Goal: Task Accomplishment & Management: Use online tool/utility

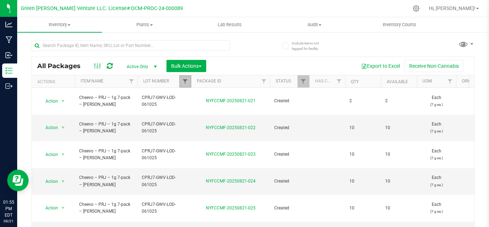
click at [182, 82] on span "Filter" at bounding box center [185, 81] width 6 height 6
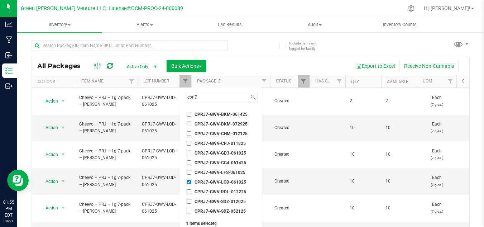
click at [191, 179] on input "CPRJ7-GWV-LOD-061025" at bounding box center [189, 181] width 5 height 5
checkbox input "false"
click at [205, 100] on input "cprj7" at bounding box center [216, 97] width 65 height 10
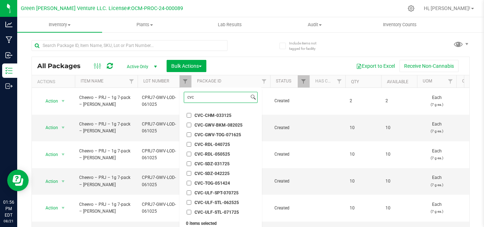
scroll to position [55, 0]
type input "cvc"
click at [215, 124] on span "CVC-GWV-BKM-082025" at bounding box center [218, 125] width 48 height 4
click at [191, 124] on input "CVC-GWV-BKM-082025" at bounding box center [189, 124] width 5 height 5
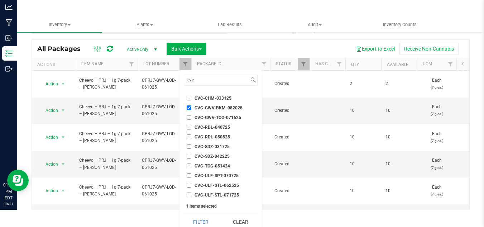
scroll to position [22, 0]
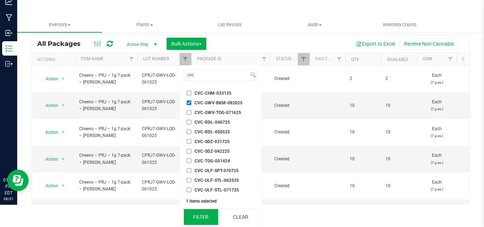
click at [201, 211] on button "Filter" at bounding box center [201, 217] width 34 height 16
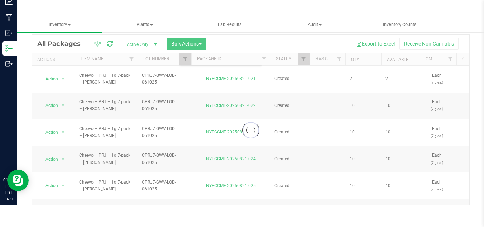
scroll to position [0, 0]
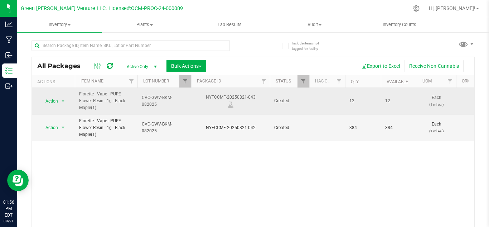
drag, startPoint x: 260, startPoint y: 96, endPoint x: 204, endPoint y: 96, distance: 55.5
click at [204, 96] on div "NYFCCMF-20250821-043" at bounding box center [230, 101] width 81 height 14
copy div "NYFCCMF-20250821-043"
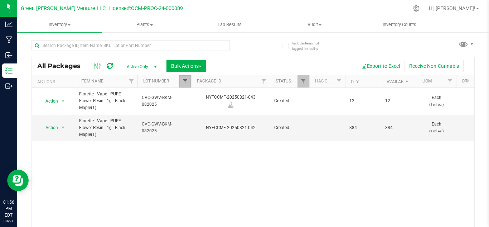
click at [184, 79] on span "Filter" at bounding box center [185, 81] width 6 height 6
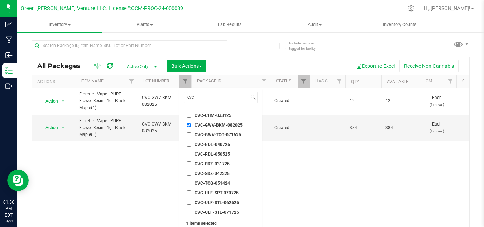
click at [187, 125] on input "CVC-GWV-BKM-082025" at bounding box center [189, 124] width 5 height 5
checkbox input "false"
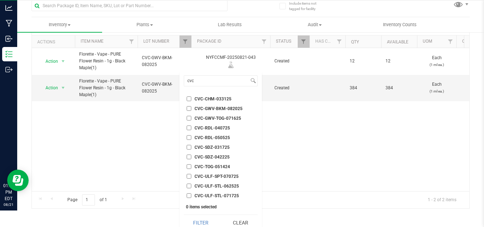
scroll to position [22, 0]
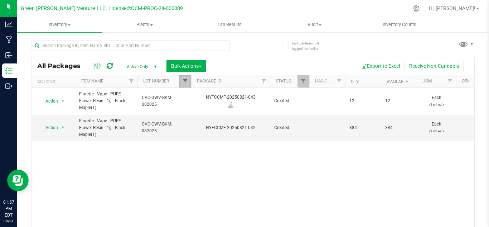
click at [185, 82] on span "Filter" at bounding box center [185, 81] width 6 height 6
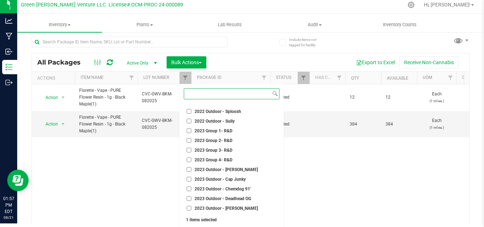
scroll to position [22, 0]
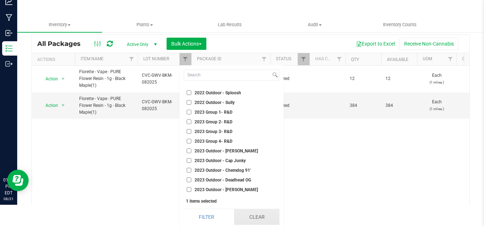
click at [268, 218] on button "Clear" at bounding box center [256, 217] width 45 height 16
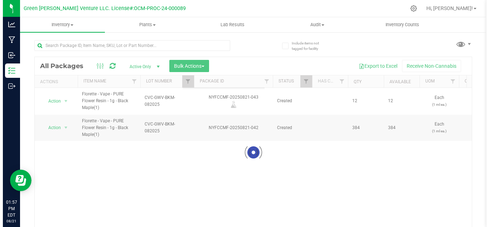
scroll to position [0, 0]
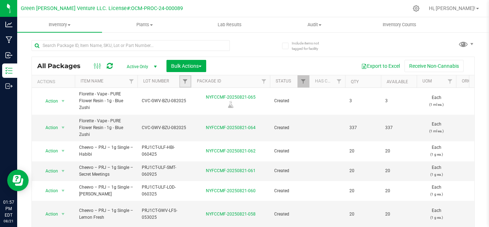
click at [187, 86] on link "Filter" at bounding box center [185, 81] width 12 height 12
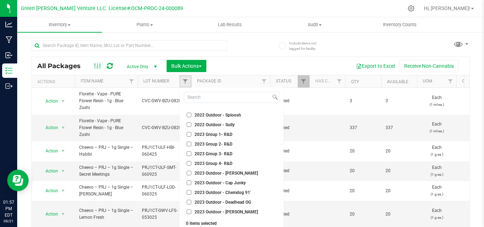
click at [187, 86] on link "Filter" at bounding box center [185, 81] width 12 height 12
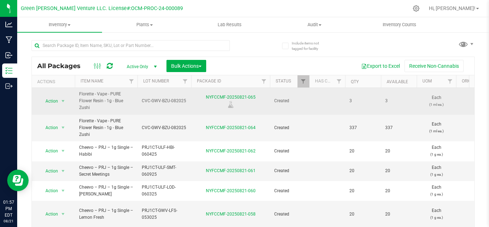
drag, startPoint x: 263, startPoint y: 97, endPoint x: 199, endPoint y: 93, distance: 63.8
click at [199, 93] on td "NYFCCMF-20250821-065" at bounding box center [230, 101] width 79 height 27
copy link "NYFCCMF-20250821-065"
